Goal: Task Accomplishment & Management: Manage account settings

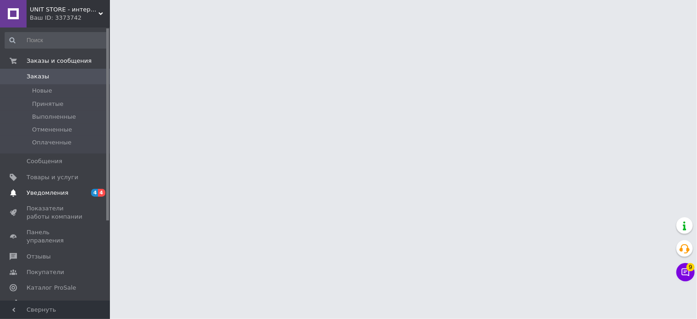
click at [47, 190] on span "Уведомления" at bounding box center [48, 193] width 42 height 8
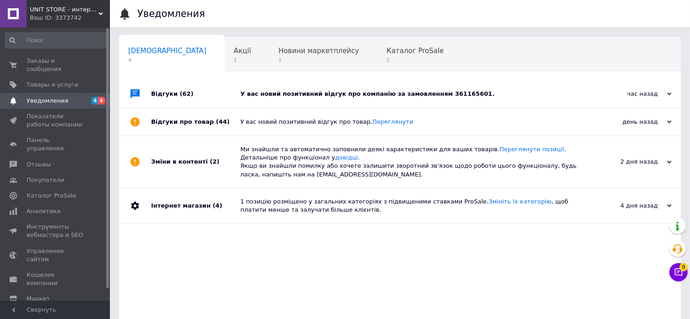
click at [318, 91] on div "У вас новий позитивний відгук про компанію за замовленням 361165601." at bounding box center [410, 94] width 340 height 8
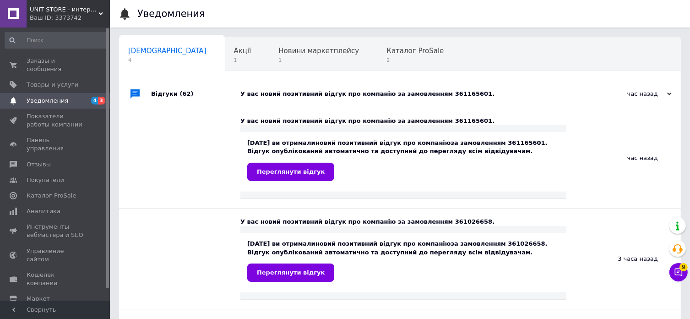
click at [318, 91] on div "У вас новий позитивний відгук про компанію за замовленням 361165601." at bounding box center [410, 94] width 340 height 8
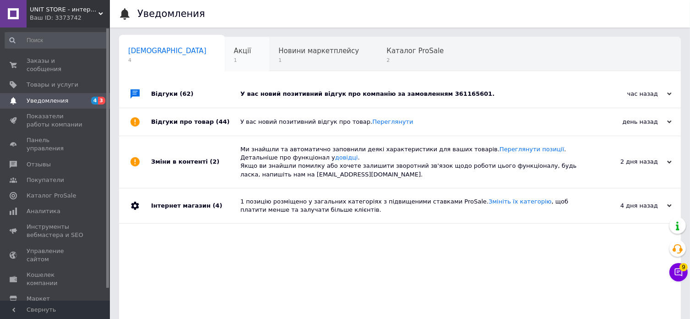
click at [225, 48] on div "Акції 1" at bounding box center [247, 54] width 45 height 35
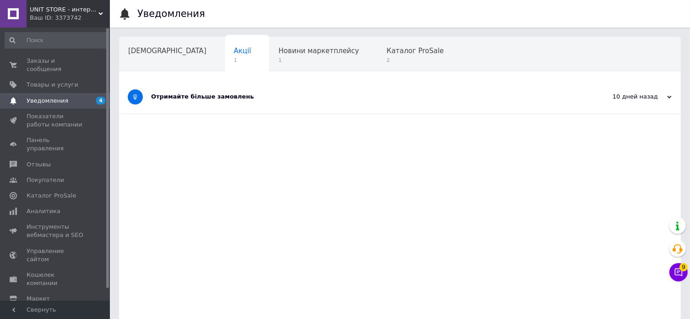
click at [220, 94] on div "Отримайте більше замовлень" at bounding box center [365, 96] width 429 height 8
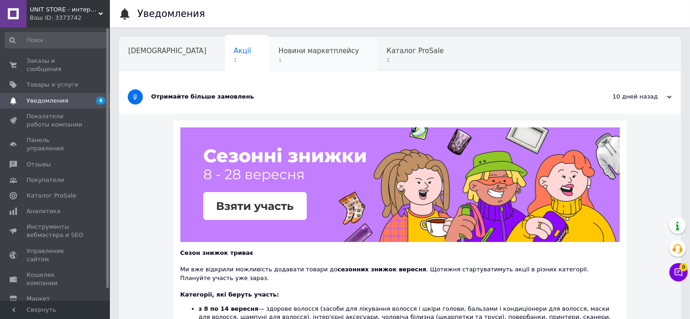
click at [278, 49] on span "Новини маркетплейсу" at bounding box center [318, 51] width 81 height 8
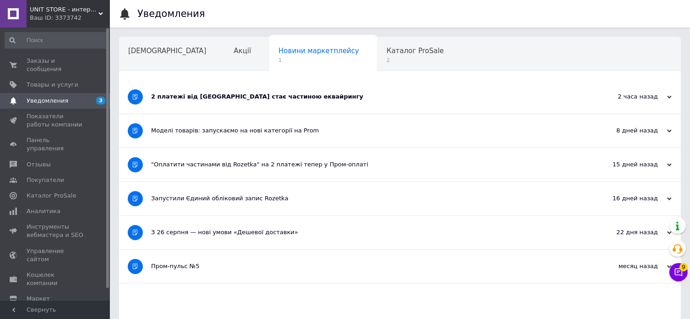
click at [234, 96] on div "2 платежі від Rozetka стає частиною еквайрингу" at bounding box center [365, 96] width 429 height 8
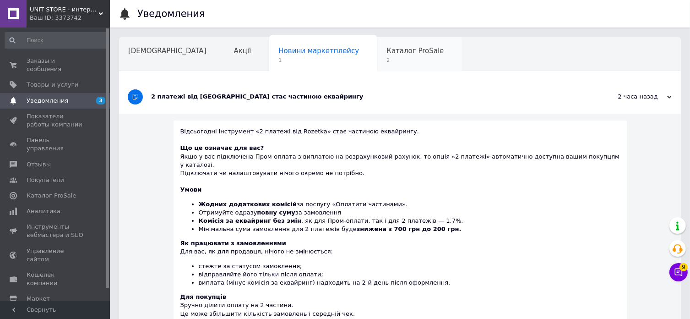
click at [386, 57] on span "2" at bounding box center [414, 60] width 57 height 7
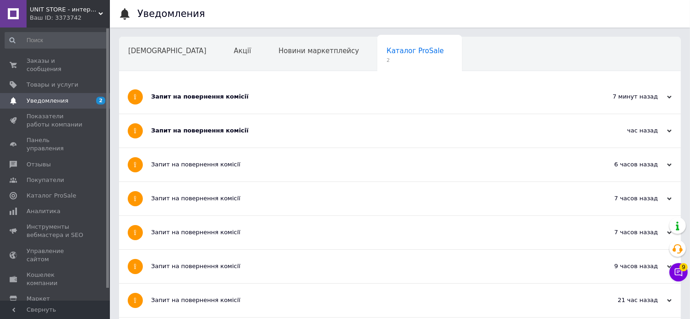
click at [220, 97] on div "Запит на повернення комісії" at bounding box center [365, 96] width 429 height 8
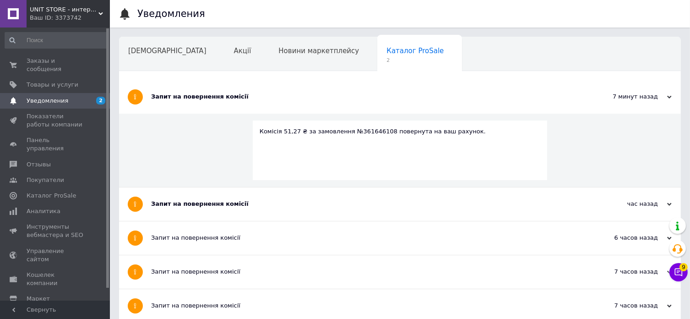
click at [220, 97] on div "Запит на повернення комісії" at bounding box center [365, 96] width 429 height 8
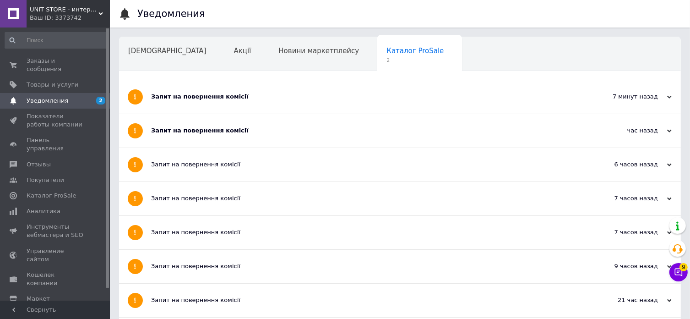
click at [215, 133] on div "Запит на повернення комісії" at bounding box center [365, 130] width 429 height 8
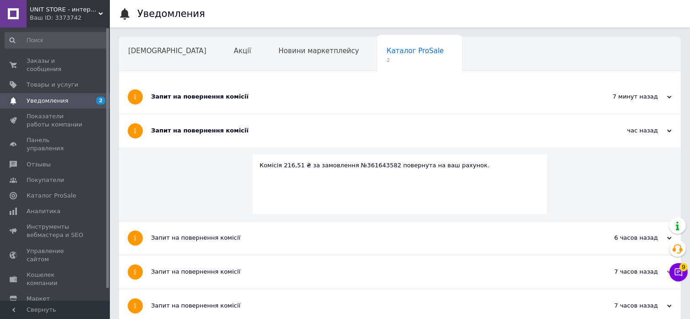
click at [215, 133] on div "Запит на повернення комісії" at bounding box center [365, 130] width 429 height 8
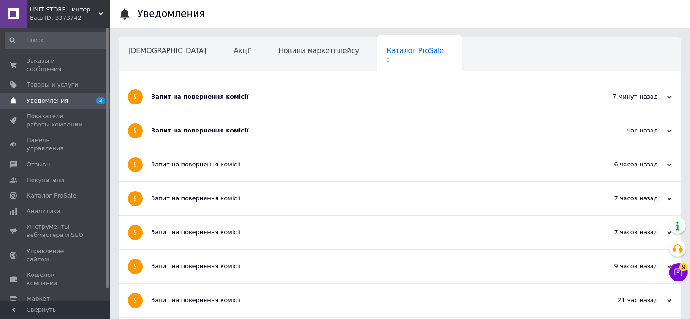
click at [8, 14] on link at bounding box center [13, 13] width 27 height 27
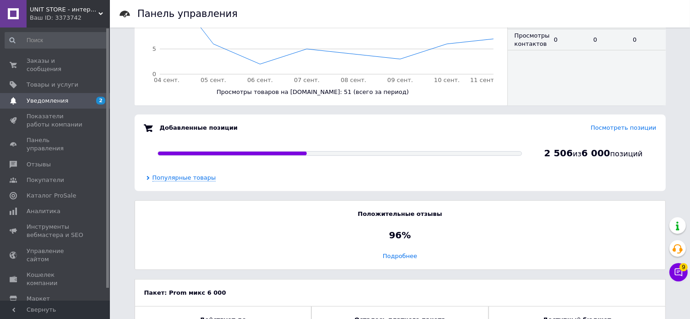
scroll to position [559, 0]
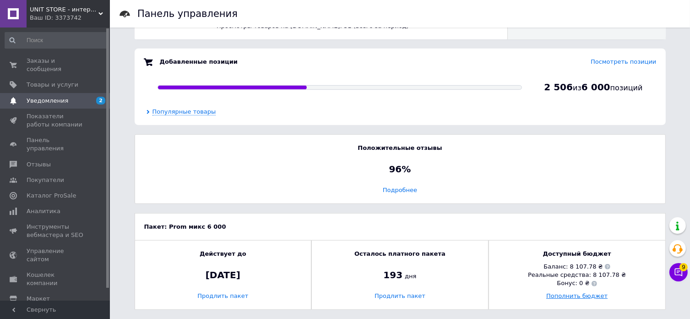
click at [574, 294] on link "Пополнить бюджет" at bounding box center [576, 295] width 61 height 7
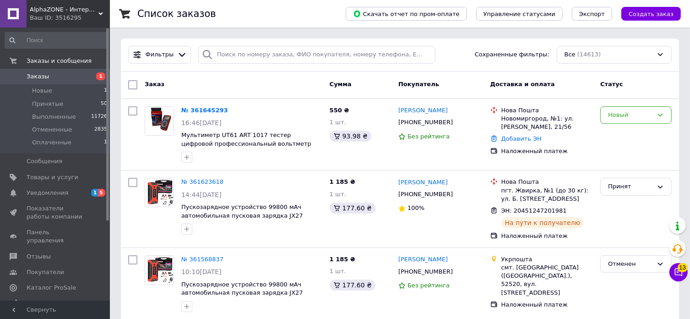
click at [16, 8] on link at bounding box center [13, 13] width 27 height 27
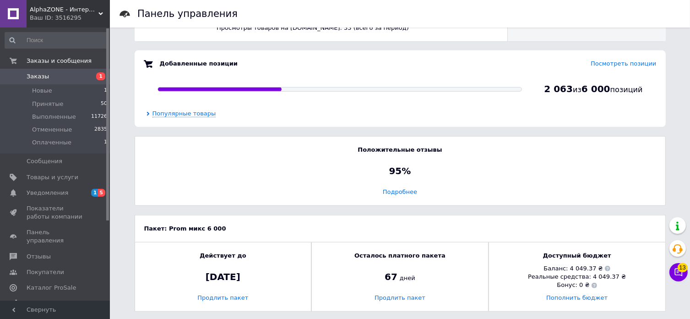
scroll to position [559, 0]
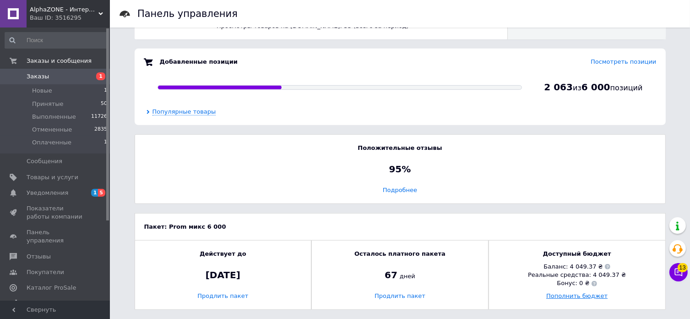
click at [575, 298] on link "Пополнить бюджет" at bounding box center [576, 295] width 61 height 7
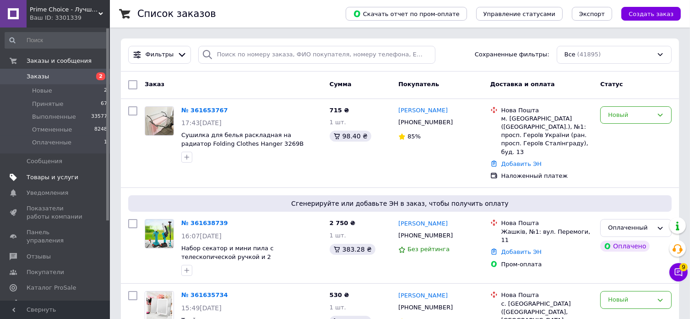
click at [71, 176] on span "Товары и услуги" at bounding box center [53, 177] width 52 height 8
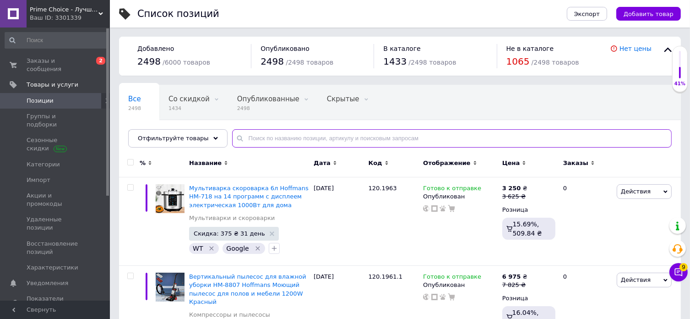
click at [311, 136] on input "text" at bounding box center [452, 138] width 440 height 18
paste input "120.1540"
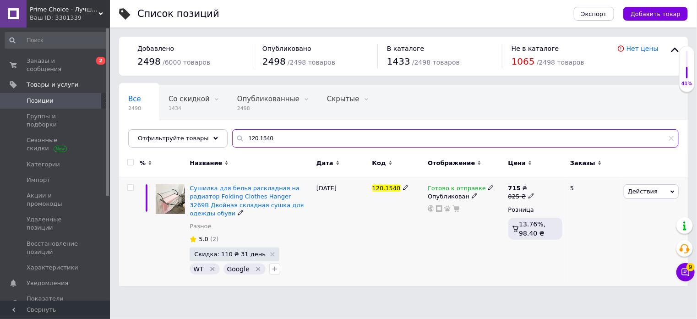
type input "120.1540"
click at [528, 196] on icon at bounding box center [530, 195] width 5 height 5
drag, startPoint x: 548, startPoint y: 184, endPoint x: 565, endPoint y: 184, distance: 17.9
click at [565, 184] on input "825" at bounding box center [574, 182] width 70 height 18
type input "815"
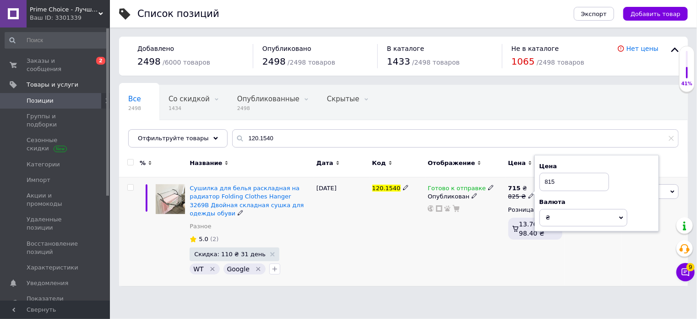
click at [495, 256] on div "Готово к отправке Опубликован" at bounding box center [465, 231] width 81 height 109
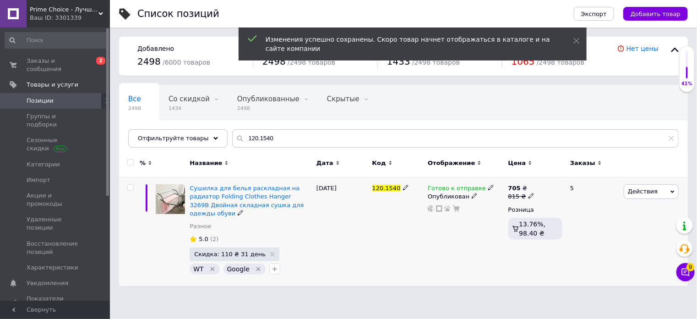
click at [528, 195] on icon at bounding box center [530, 195] width 5 height 5
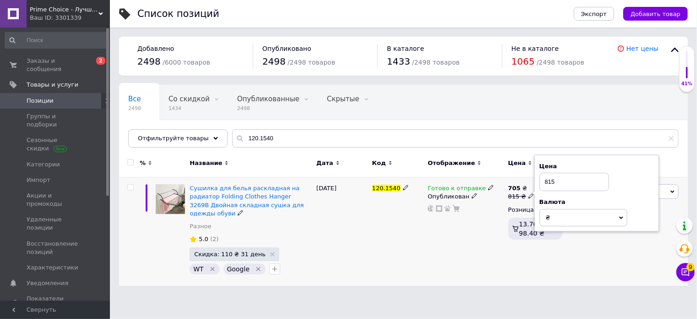
drag, startPoint x: 549, startPoint y: 181, endPoint x: 562, endPoint y: 181, distance: 13.3
click at [562, 181] on input "815" at bounding box center [574, 182] width 70 height 18
type input "855"
click at [468, 245] on div "Готово к отправке Опубликован" at bounding box center [465, 231] width 81 height 109
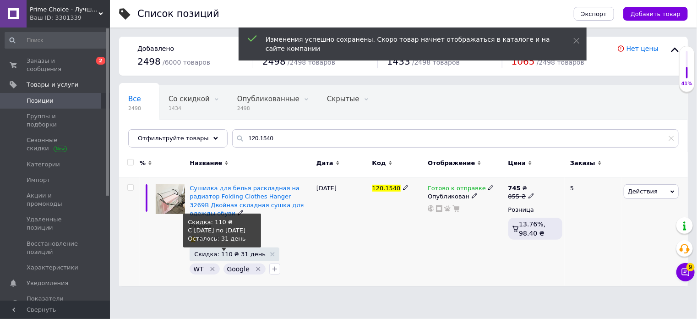
click at [225, 251] on span "Скидка: 110 ₴ 31 день" at bounding box center [229, 254] width 71 height 6
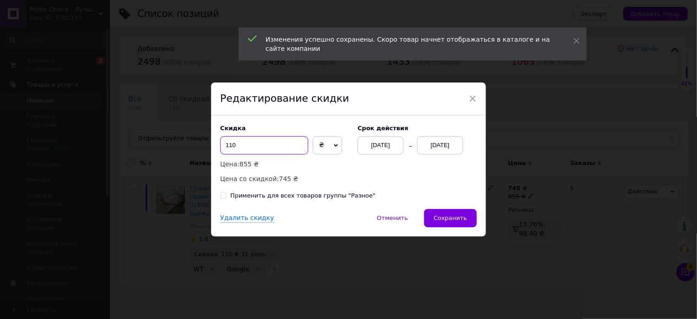
drag, startPoint x: 234, startPoint y: 145, endPoint x: 223, endPoint y: 148, distance: 11.8
click at [223, 148] on input "110" at bounding box center [264, 145] width 88 height 18
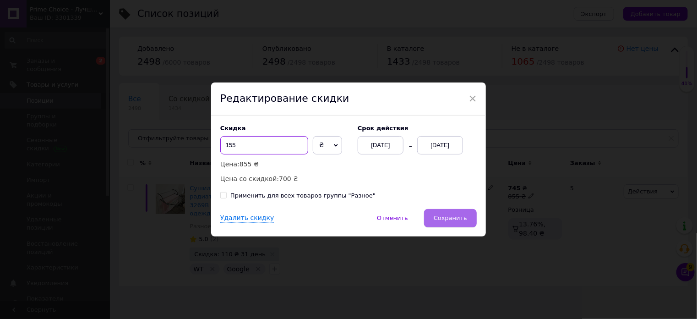
type input "155"
click at [451, 217] on span "Сохранить" at bounding box center [450, 217] width 33 height 7
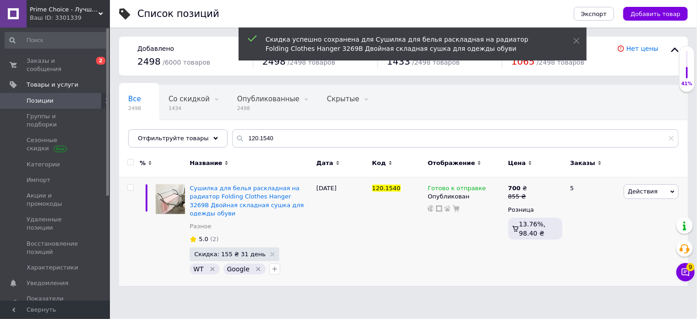
click at [74, 7] on span "Prime Choice - Лучший выбор" at bounding box center [64, 9] width 69 height 8
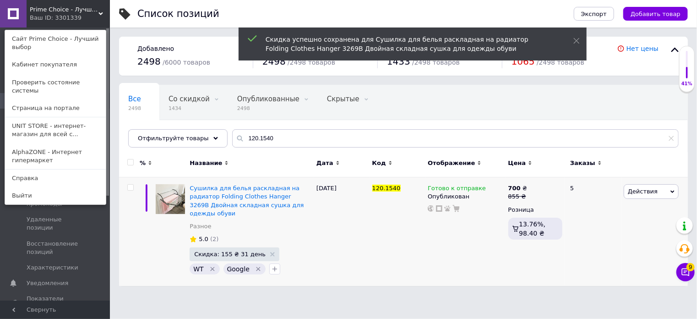
click at [49, 117] on link "UNIT STORE - интернет-магазин для всей с..." at bounding box center [55, 130] width 101 height 26
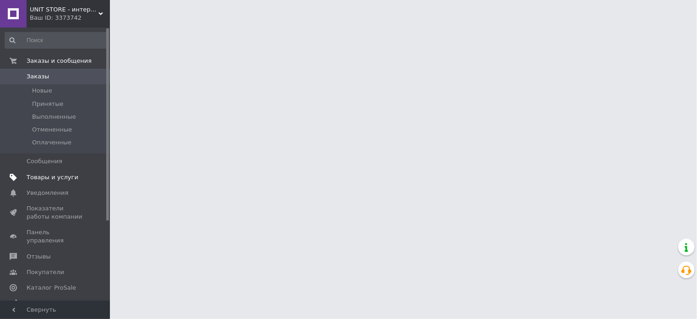
drag, startPoint x: 0, startPoint y: 0, endPoint x: 56, endPoint y: 174, distance: 182.4
click at [56, 174] on span "Товары и услуги" at bounding box center [53, 177] width 52 height 8
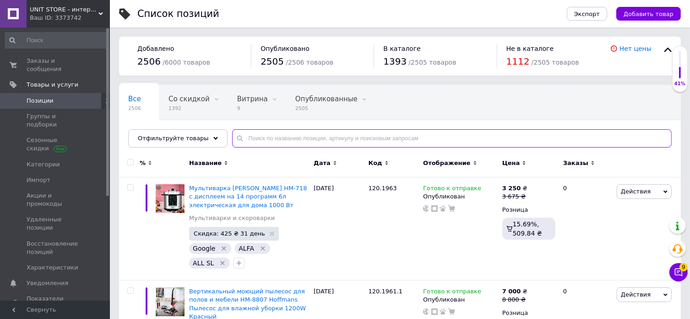
click at [300, 137] on input "text" at bounding box center [452, 138] width 440 height 18
paste input "120.1540"
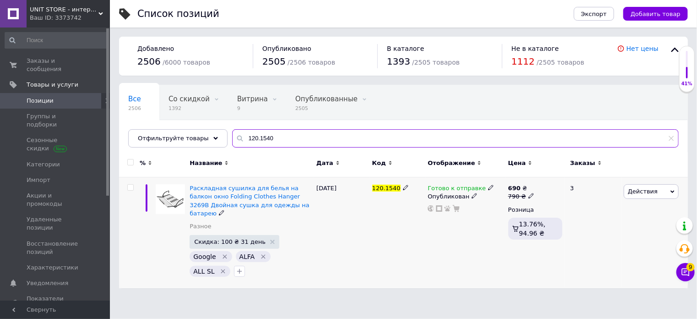
type input "120.1540"
click at [528, 196] on use at bounding box center [530, 195] width 5 height 5
click at [477, 270] on div "Готово к отправке Опубликован" at bounding box center [465, 232] width 81 height 111
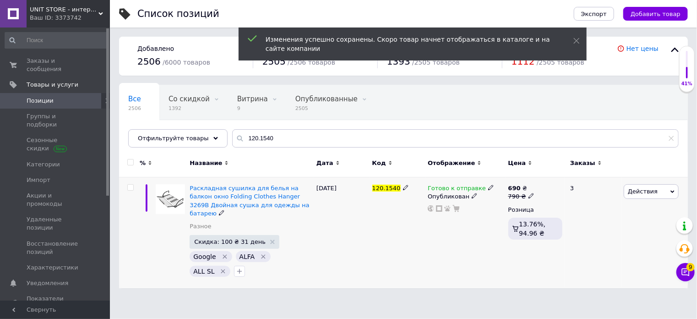
click at [460, 256] on div "Готово к отправке Опубликован" at bounding box center [465, 232] width 81 height 111
